Goal: Find contact information: Obtain details needed to contact an individual or organization

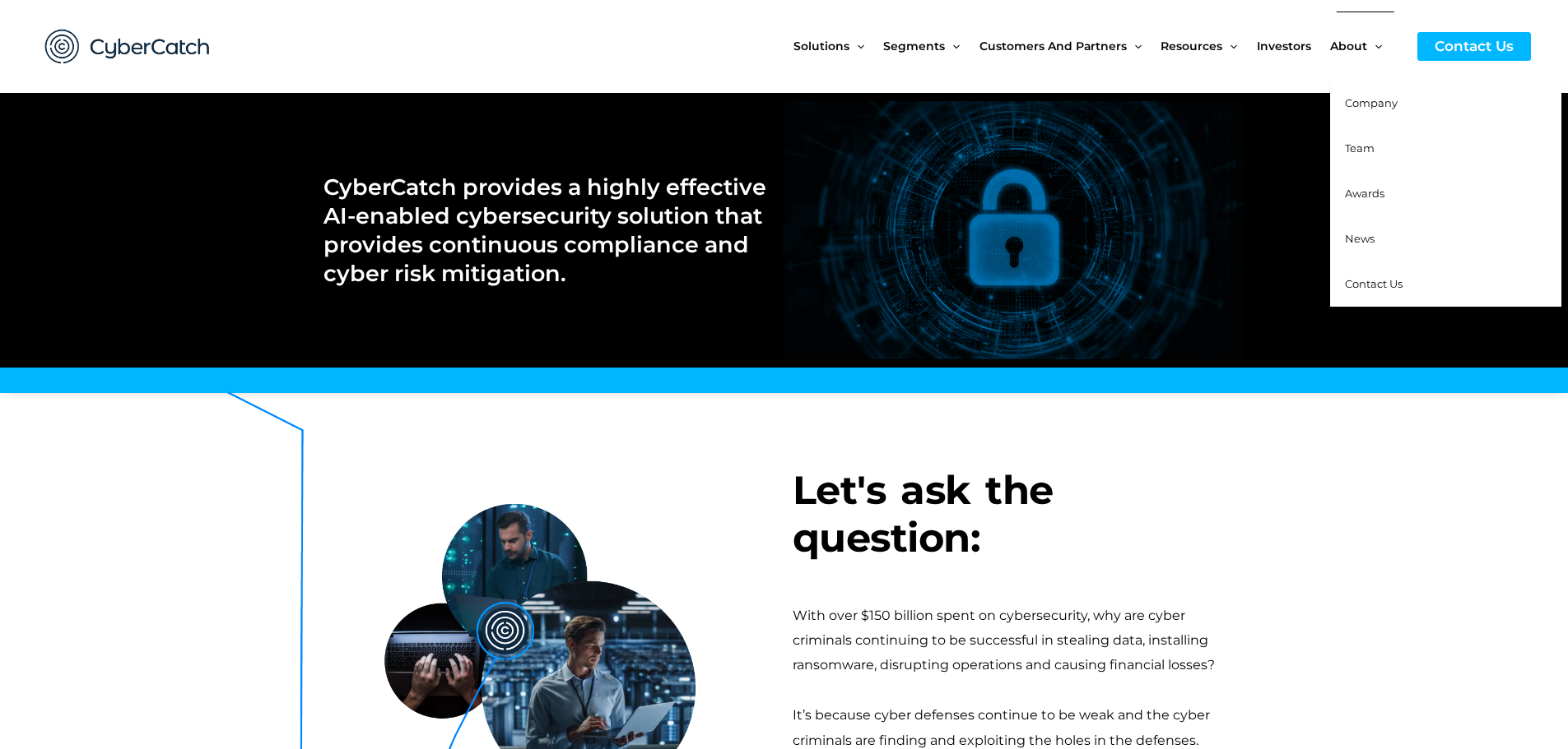
click at [1372, 102] on span "Company" at bounding box center [1370, 103] width 52 height 13
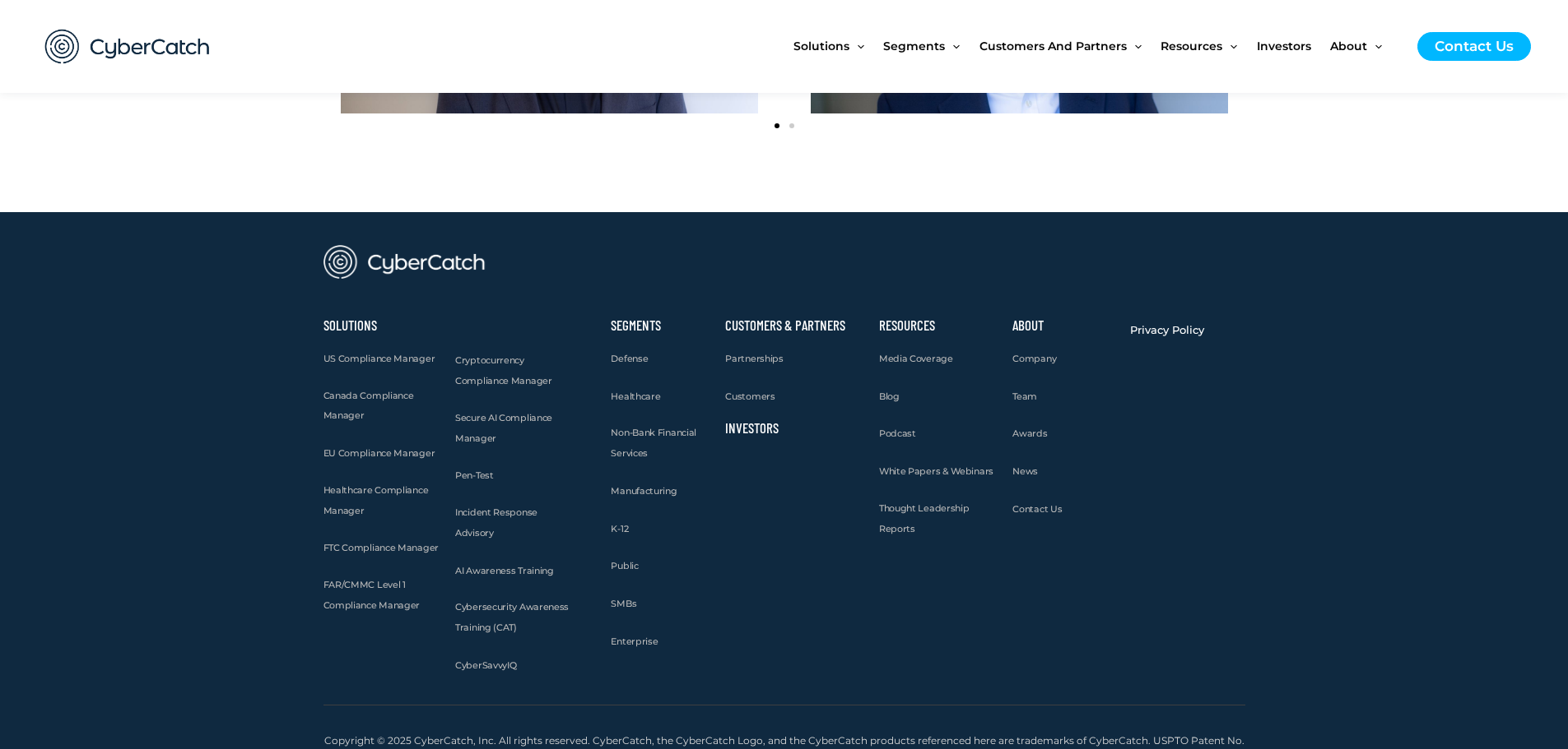
scroll to position [2220, 0]
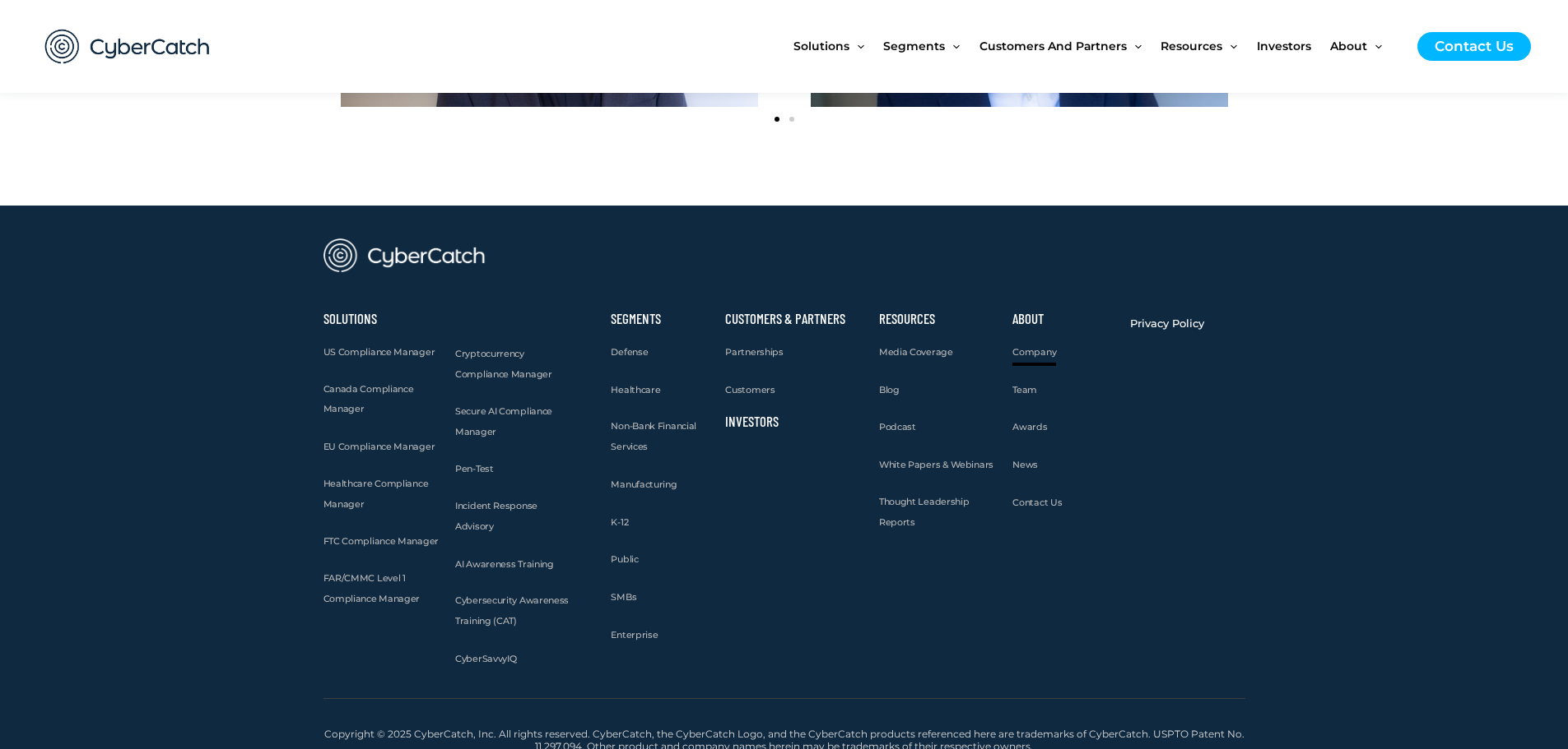
click at [1034, 350] on span "Company" at bounding box center [1033, 351] width 43 height 12
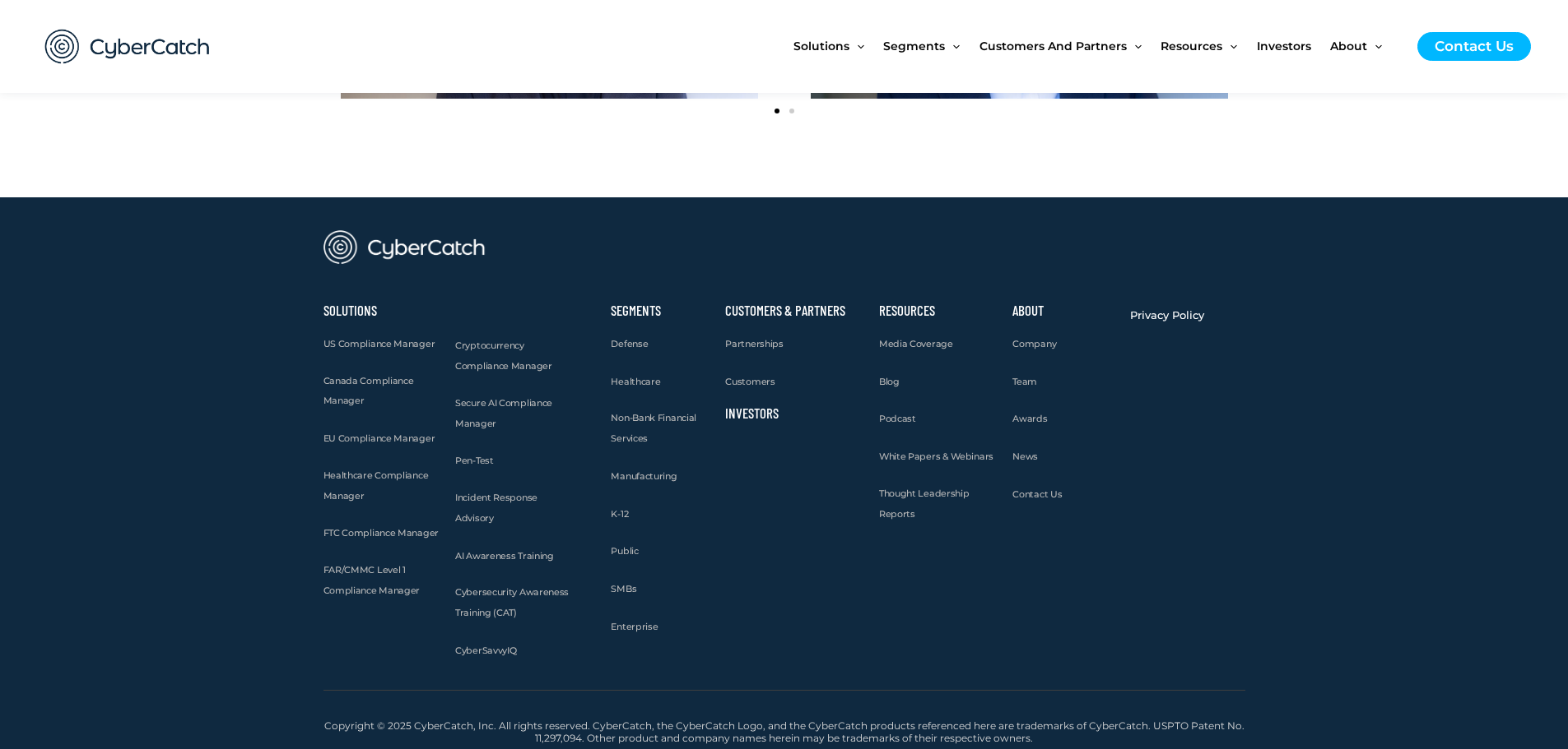
scroll to position [2232, 0]
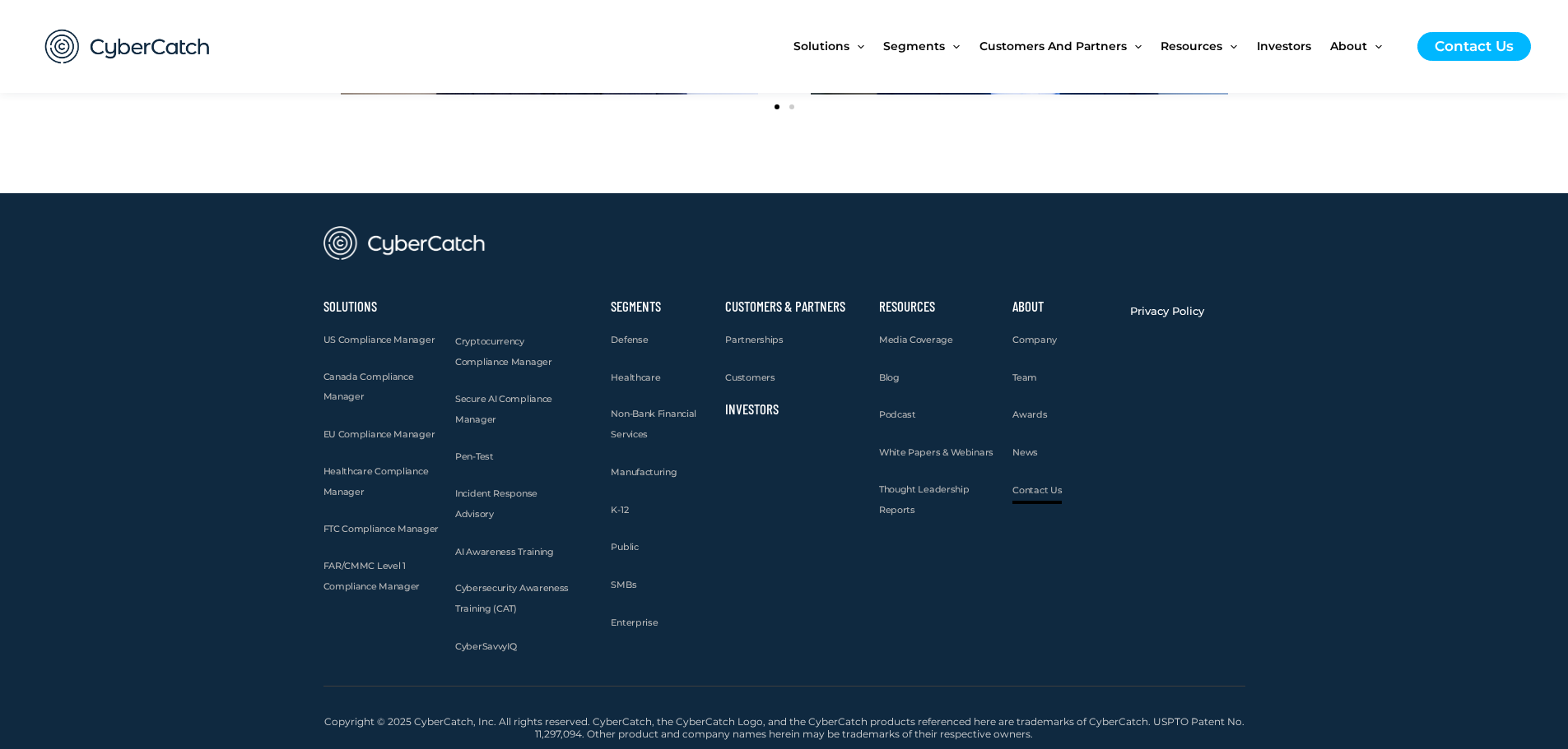
click at [1033, 488] on span "Contact Us" at bounding box center [1037, 490] width 50 height 12
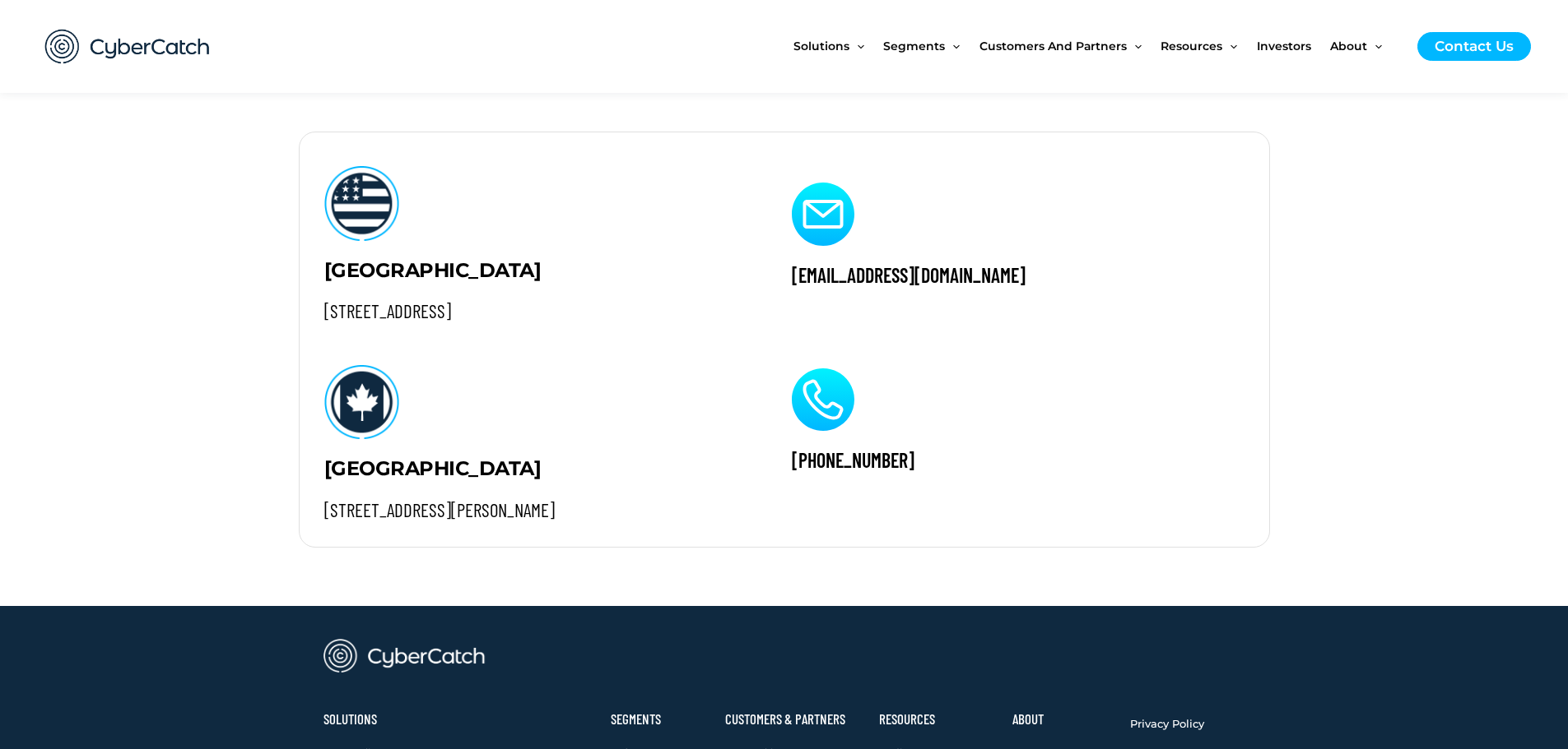
scroll to position [1481, 0]
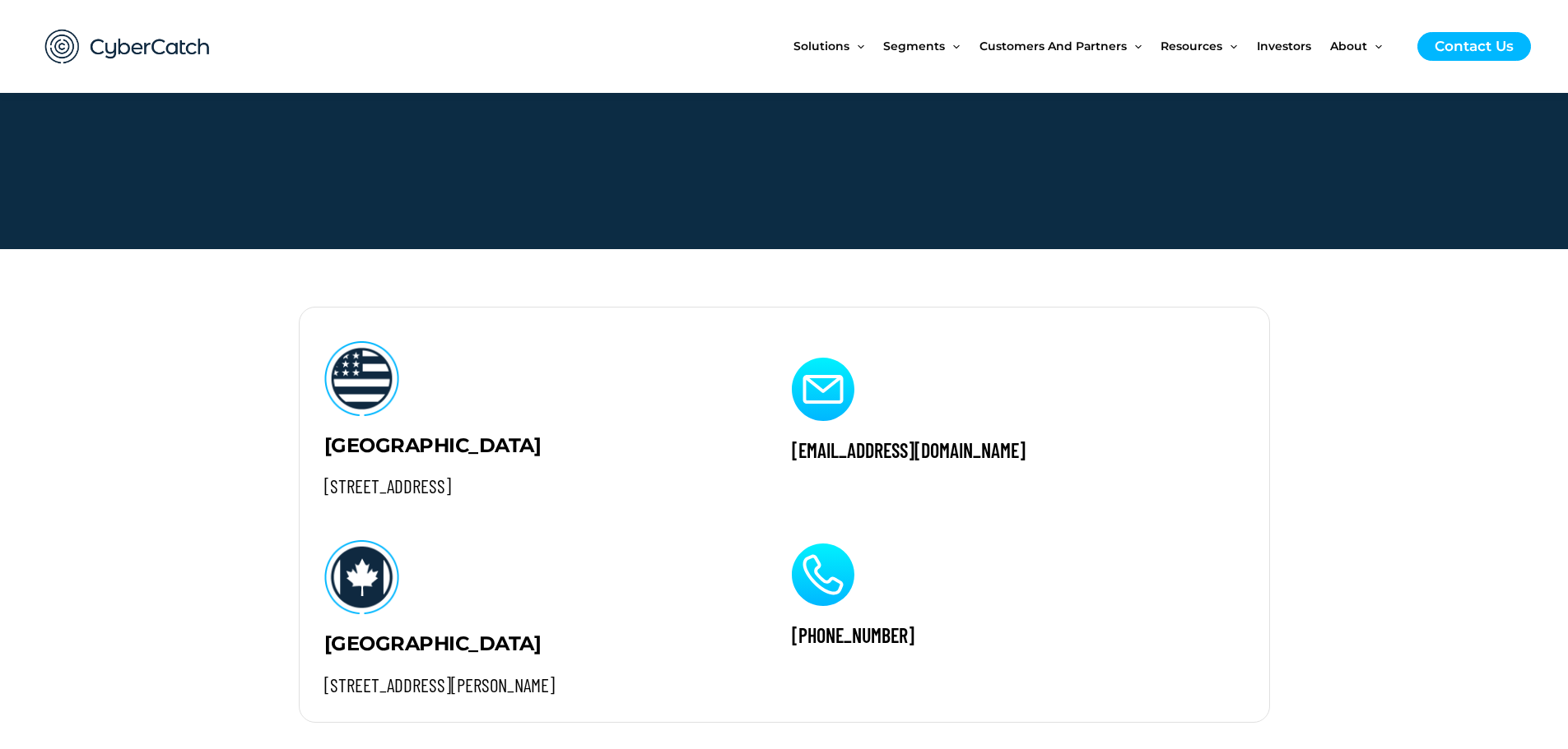
click at [151, 49] on img at bounding box center [127, 46] width 197 height 68
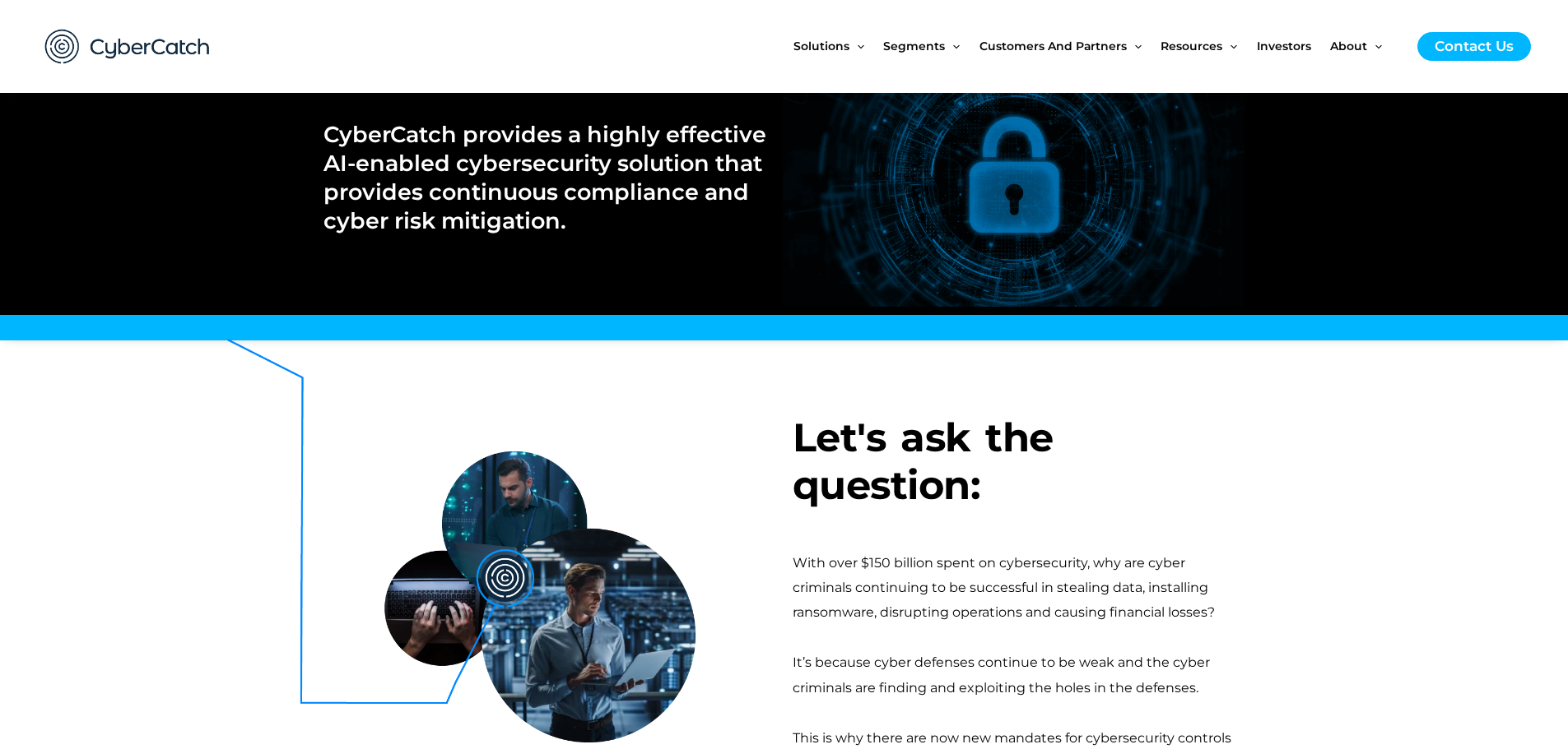
scroll to position [82, 0]
